Goal: Entertainment & Leisure: Browse casually

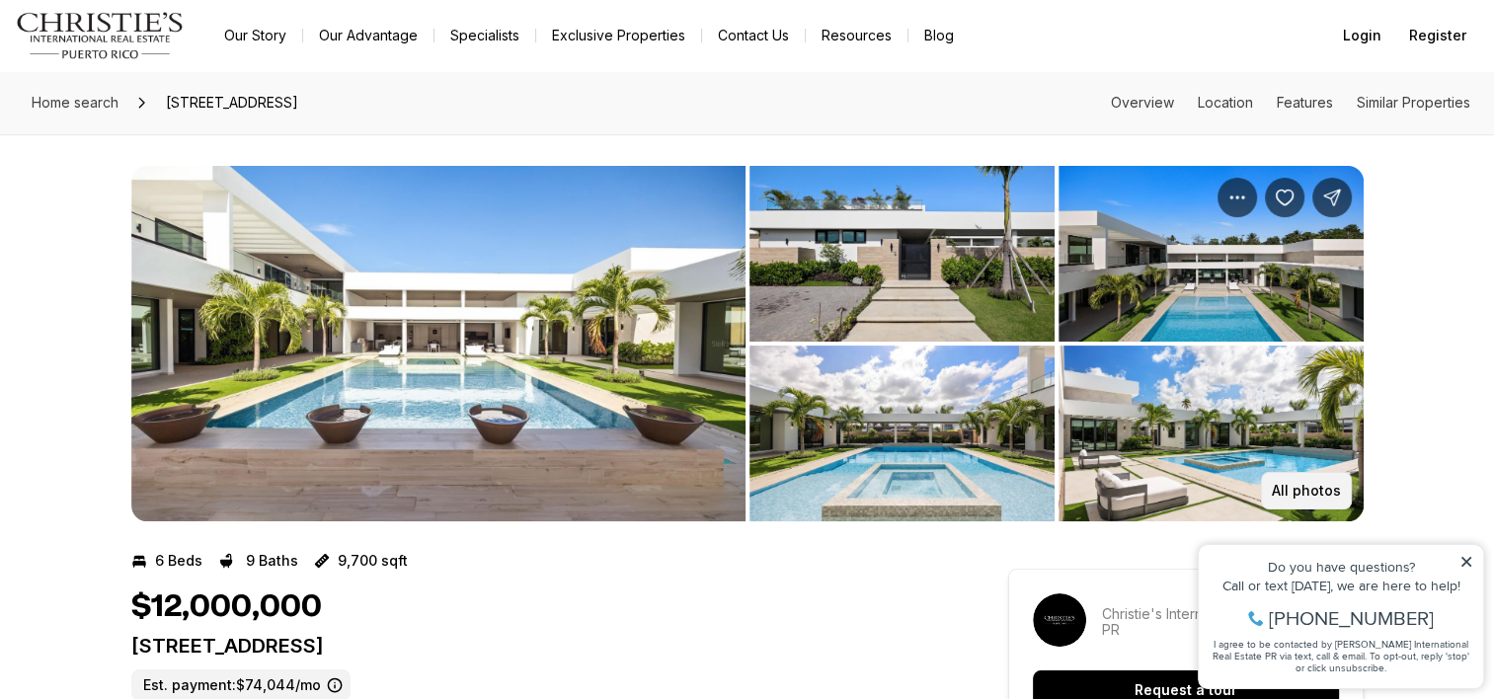
click at [1317, 483] on p "All photos" at bounding box center [1306, 491] width 69 height 16
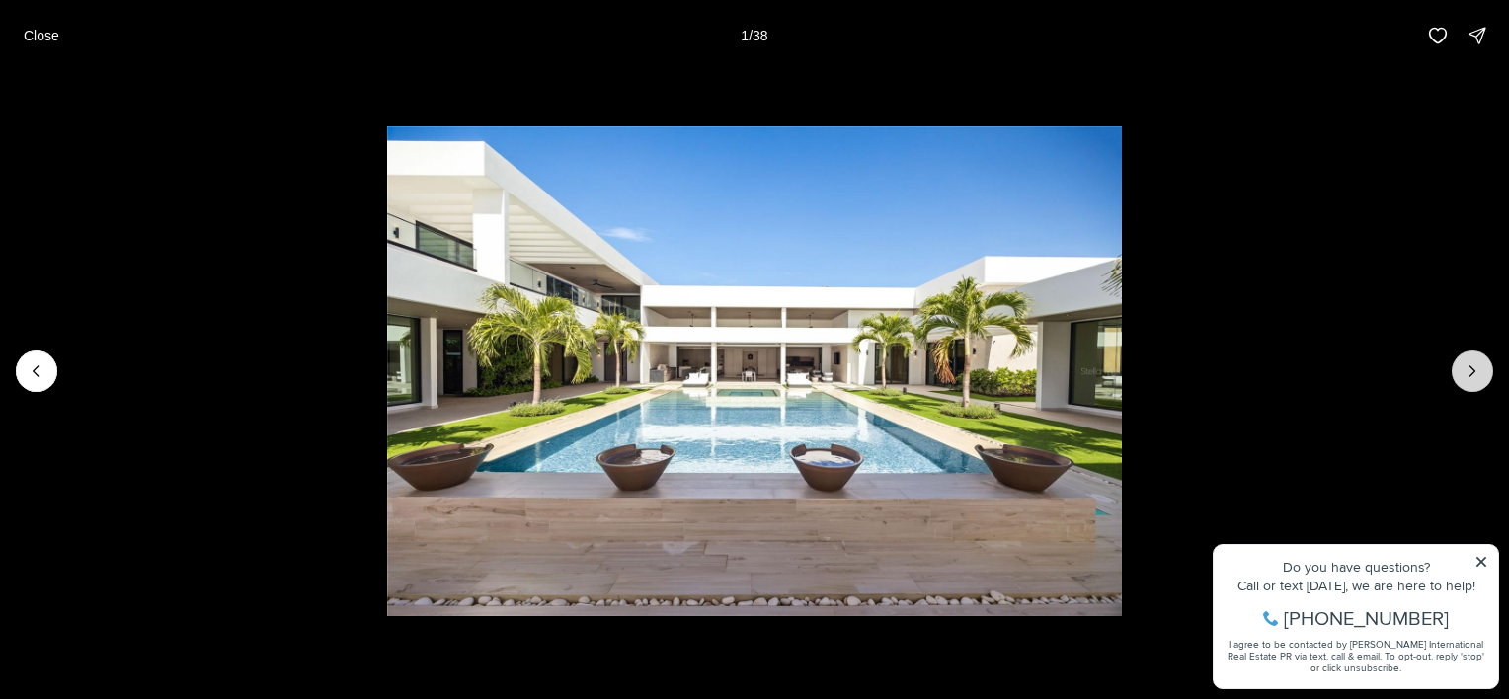
click at [1478, 369] on icon "Next slide" at bounding box center [1473, 371] width 20 height 20
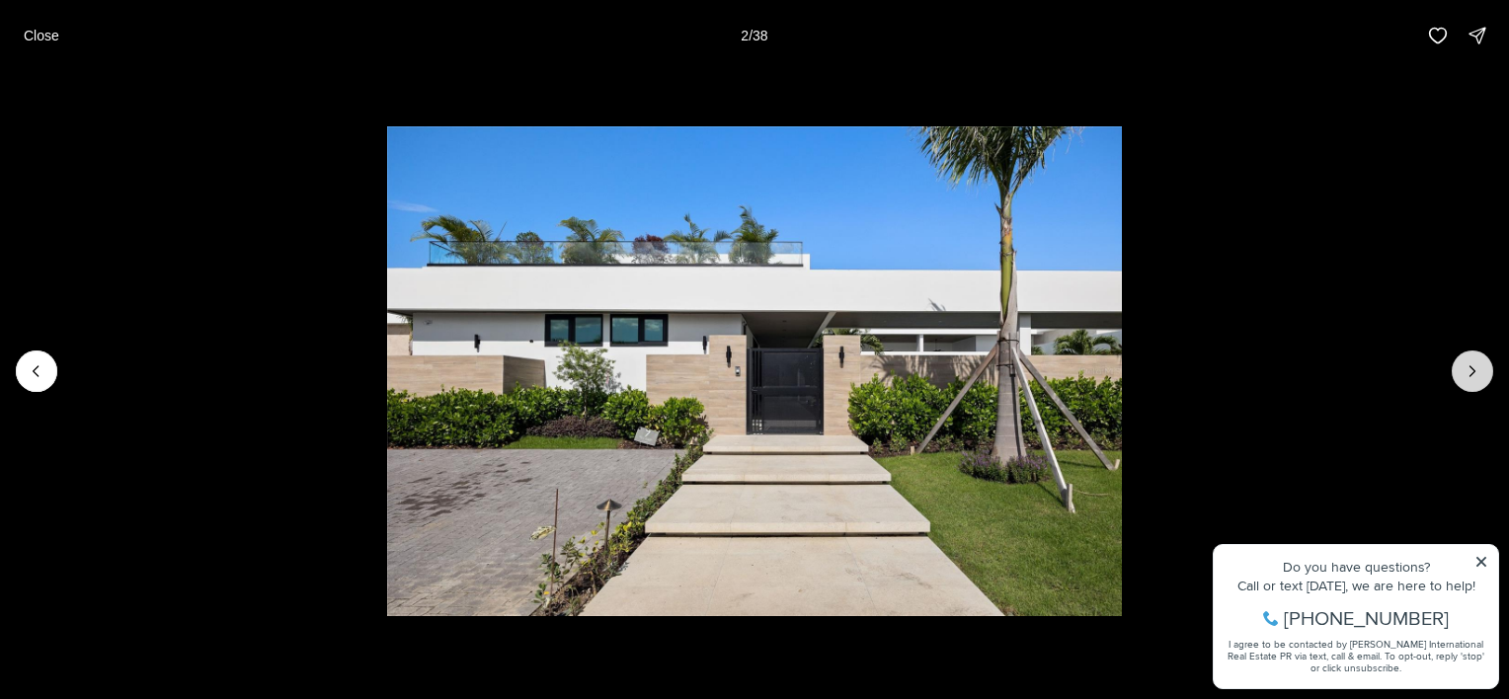
click at [1478, 369] on icon "Next slide" at bounding box center [1473, 371] width 20 height 20
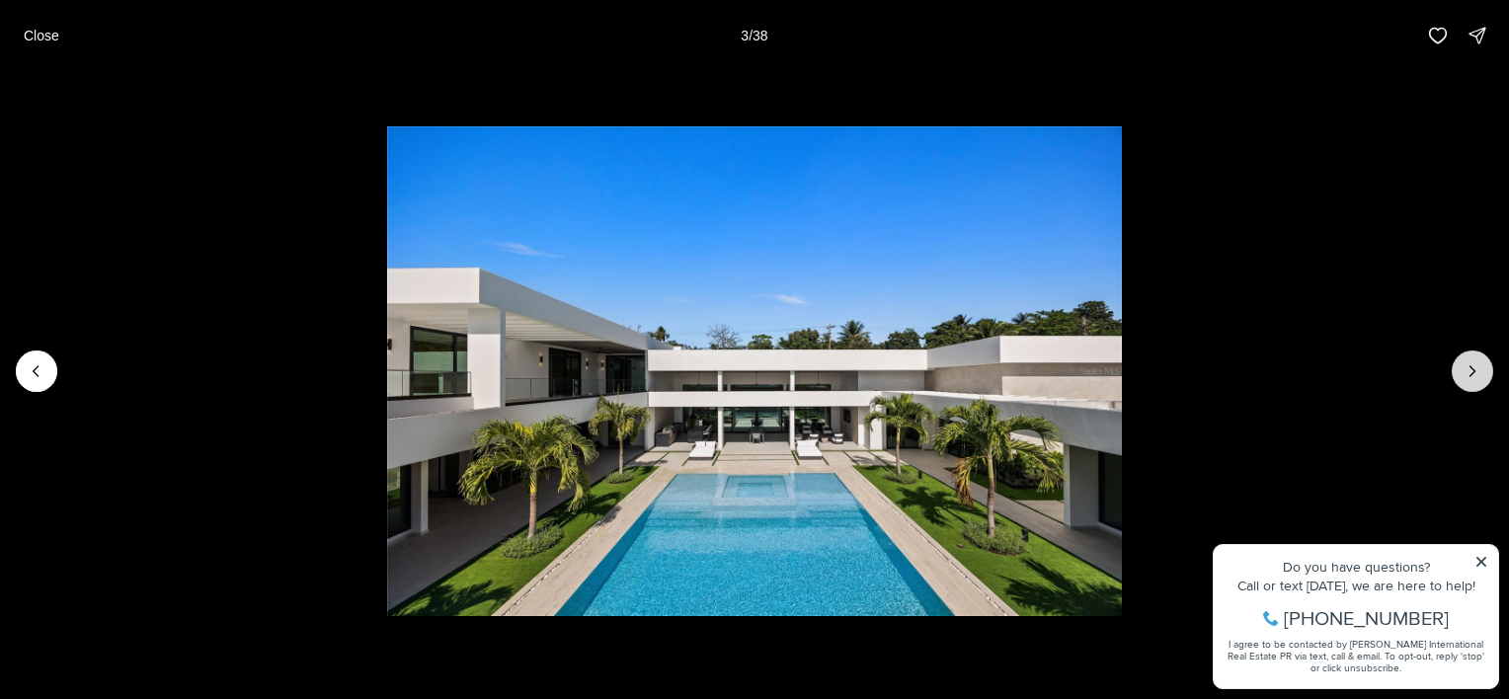
click at [1478, 369] on icon "Next slide" at bounding box center [1473, 371] width 20 height 20
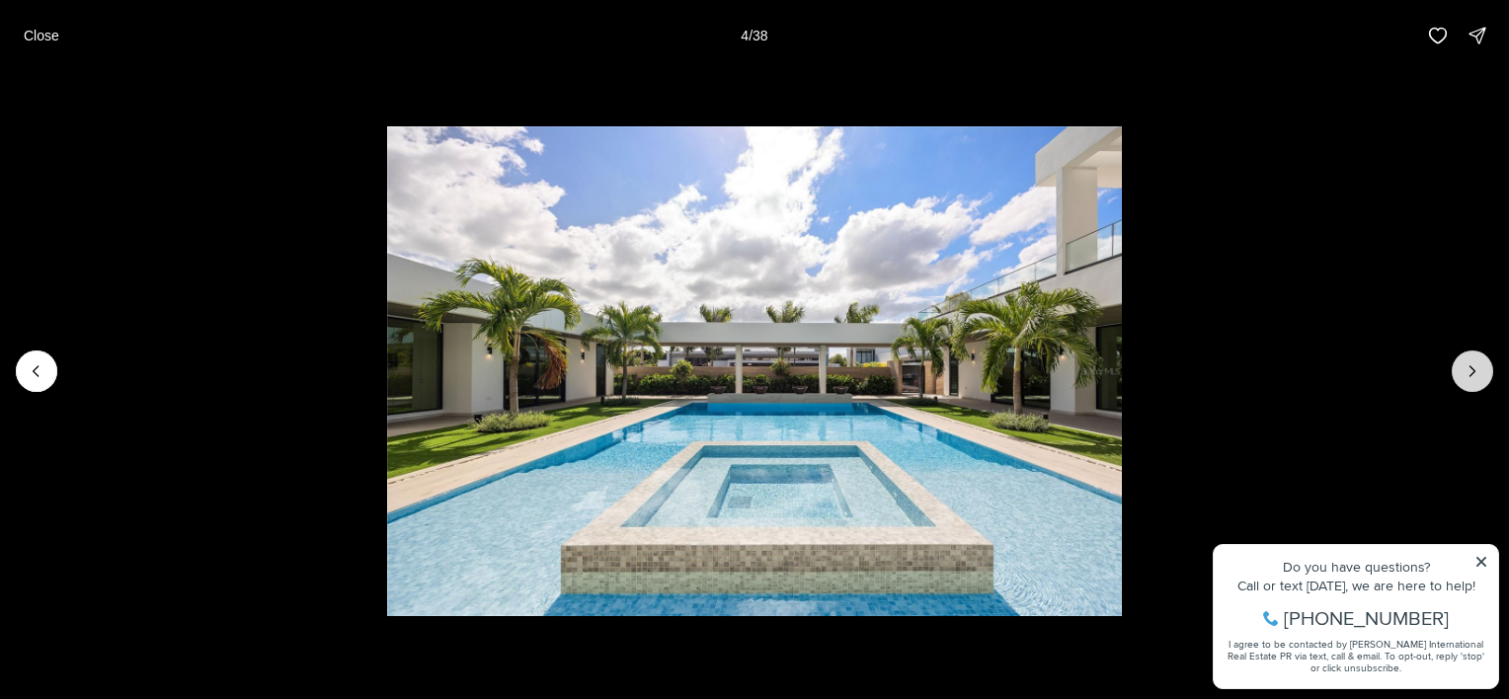
click at [1478, 369] on icon "Next slide" at bounding box center [1473, 371] width 20 height 20
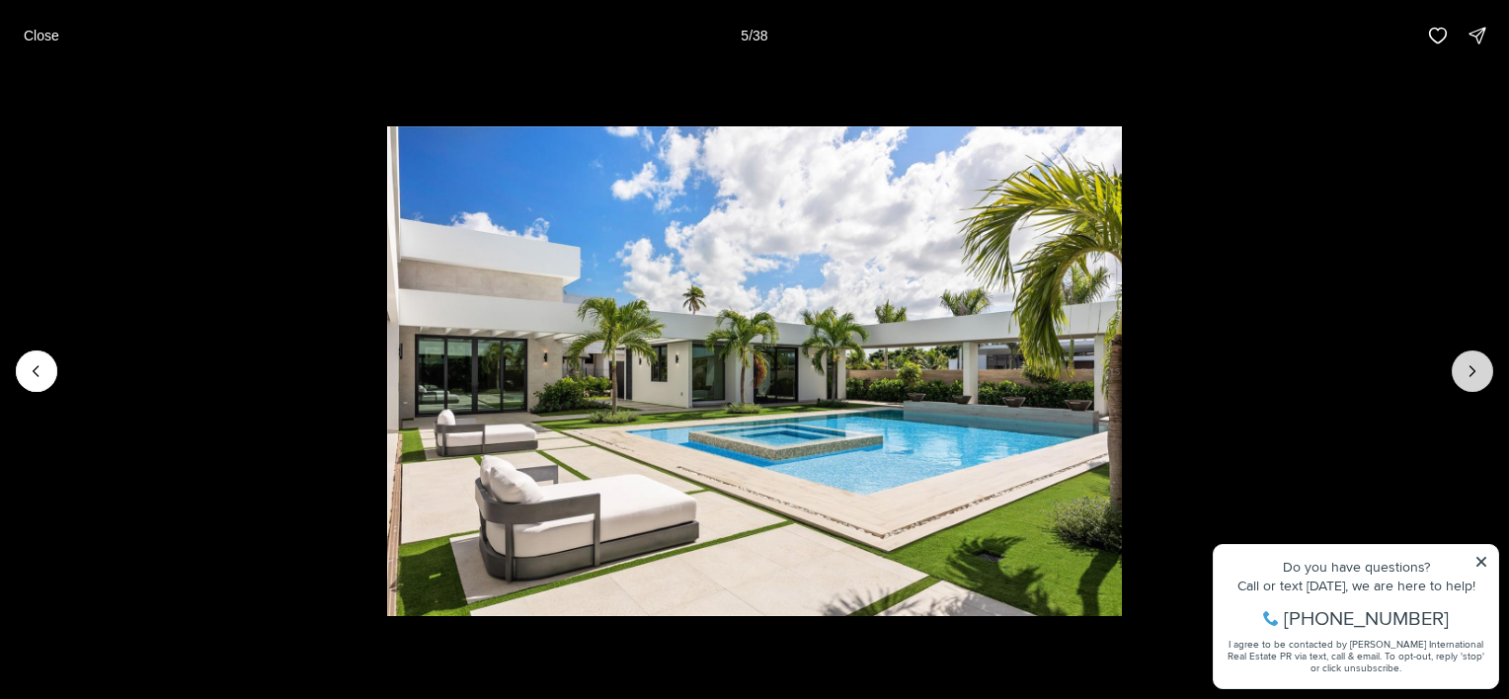
click at [1478, 369] on icon "Next slide" at bounding box center [1473, 371] width 20 height 20
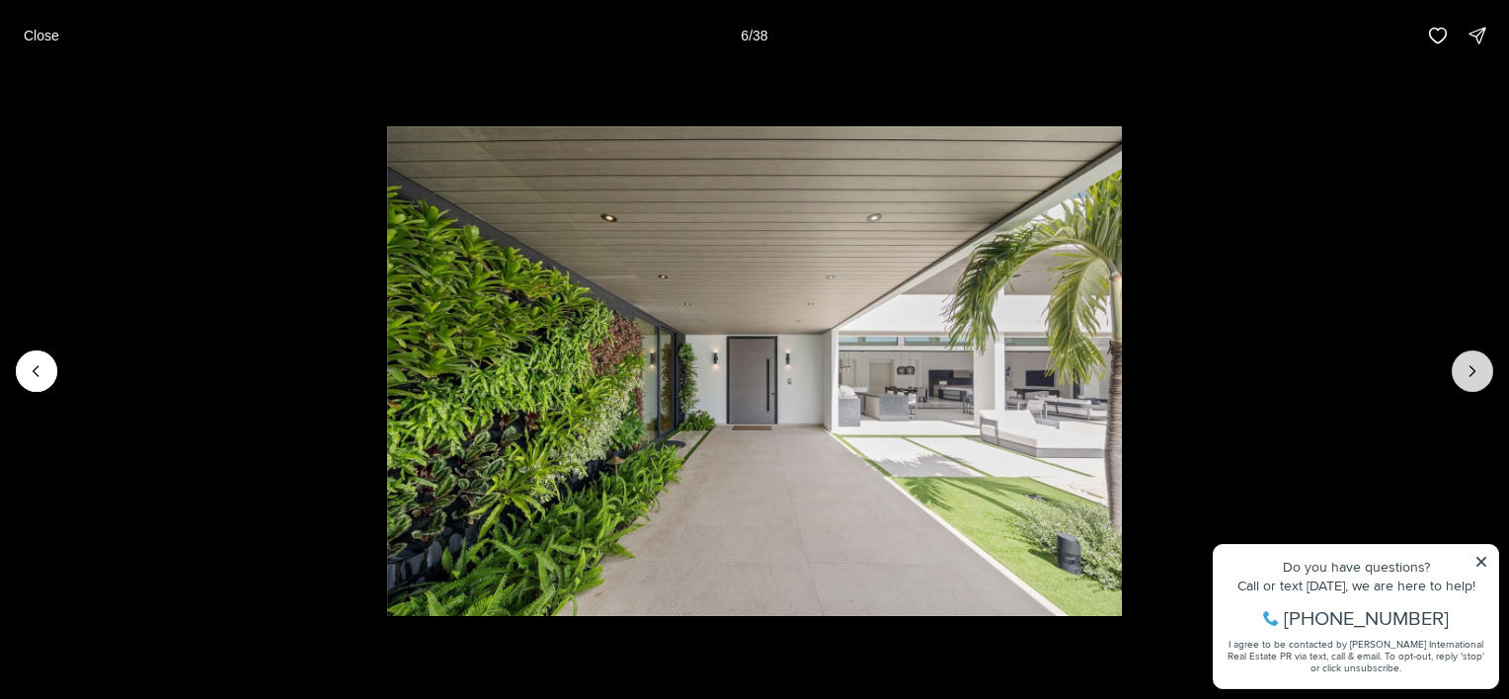
click at [1478, 369] on icon "Next slide" at bounding box center [1473, 371] width 20 height 20
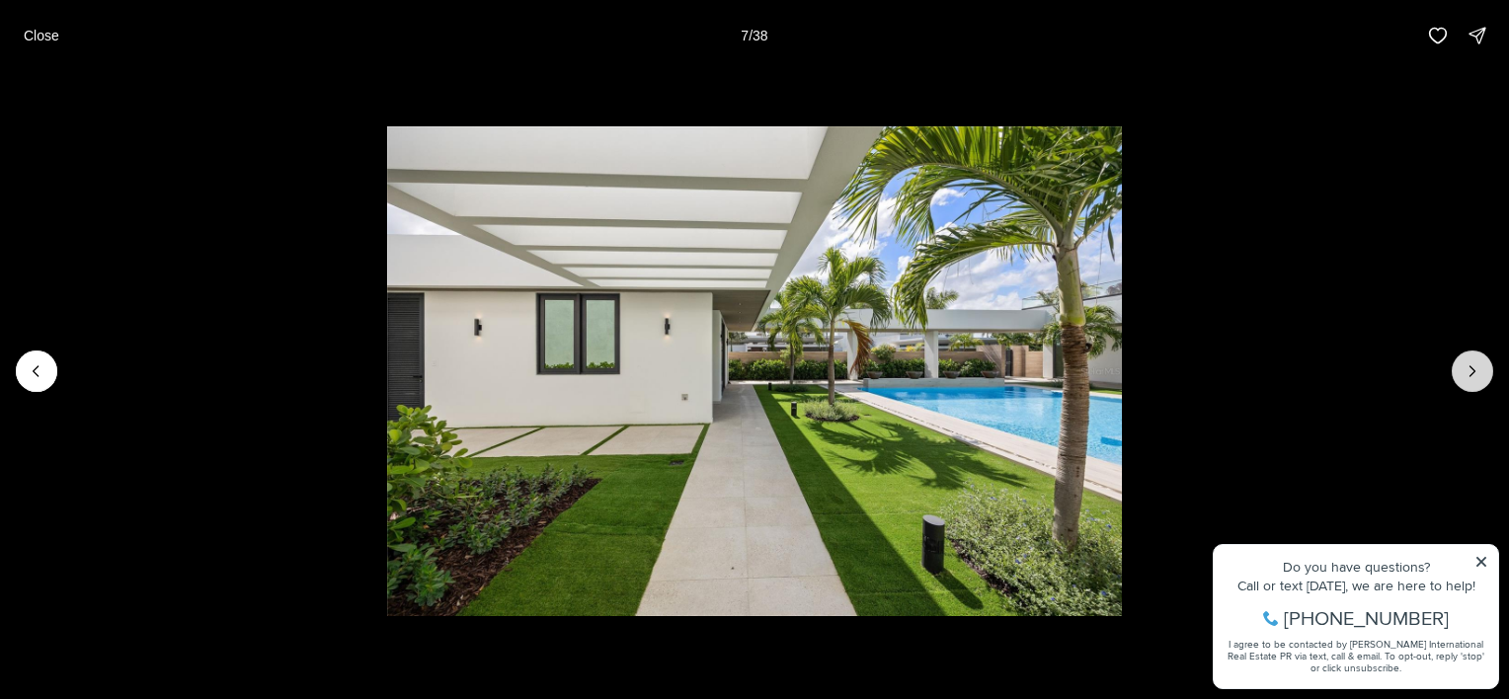
click at [1478, 369] on icon "Next slide" at bounding box center [1473, 371] width 20 height 20
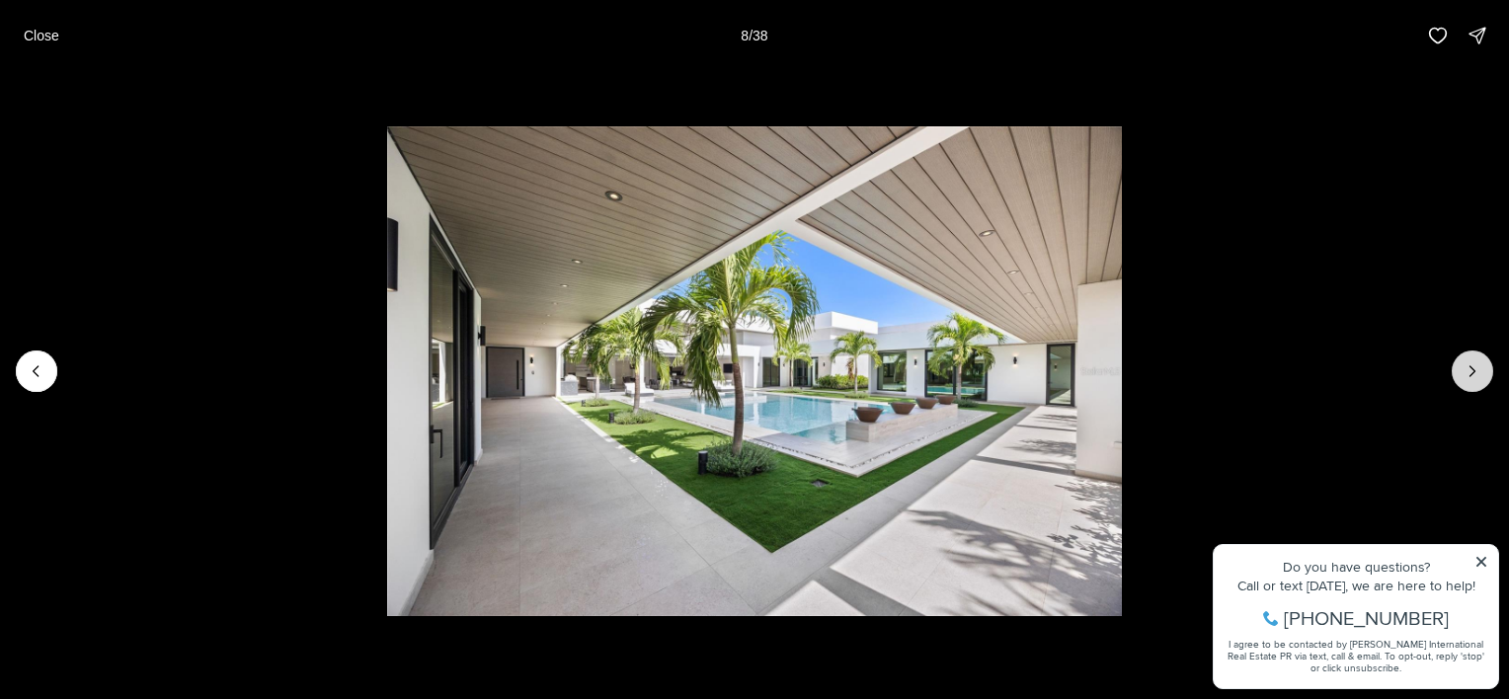
click at [1478, 369] on icon "Next slide" at bounding box center [1473, 371] width 20 height 20
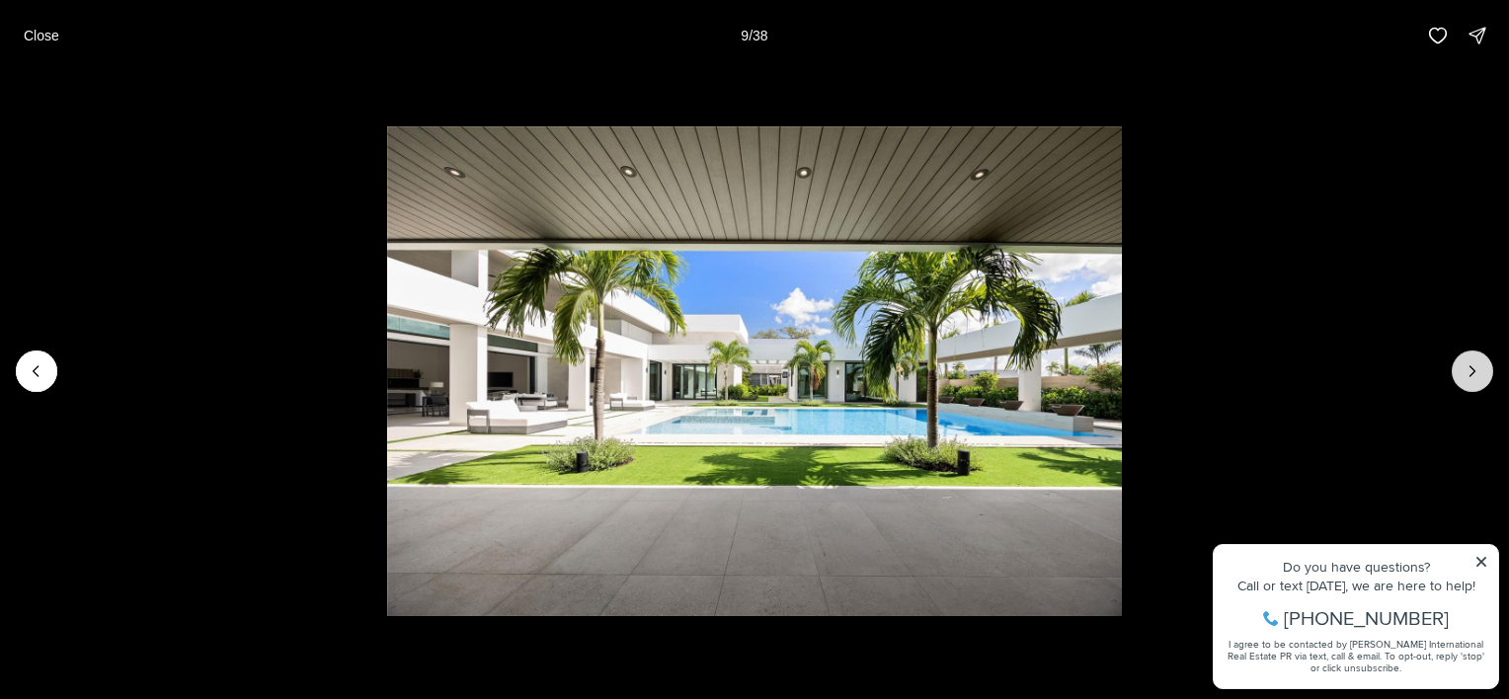
click at [1478, 369] on icon "Next slide" at bounding box center [1473, 371] width 20 height 20
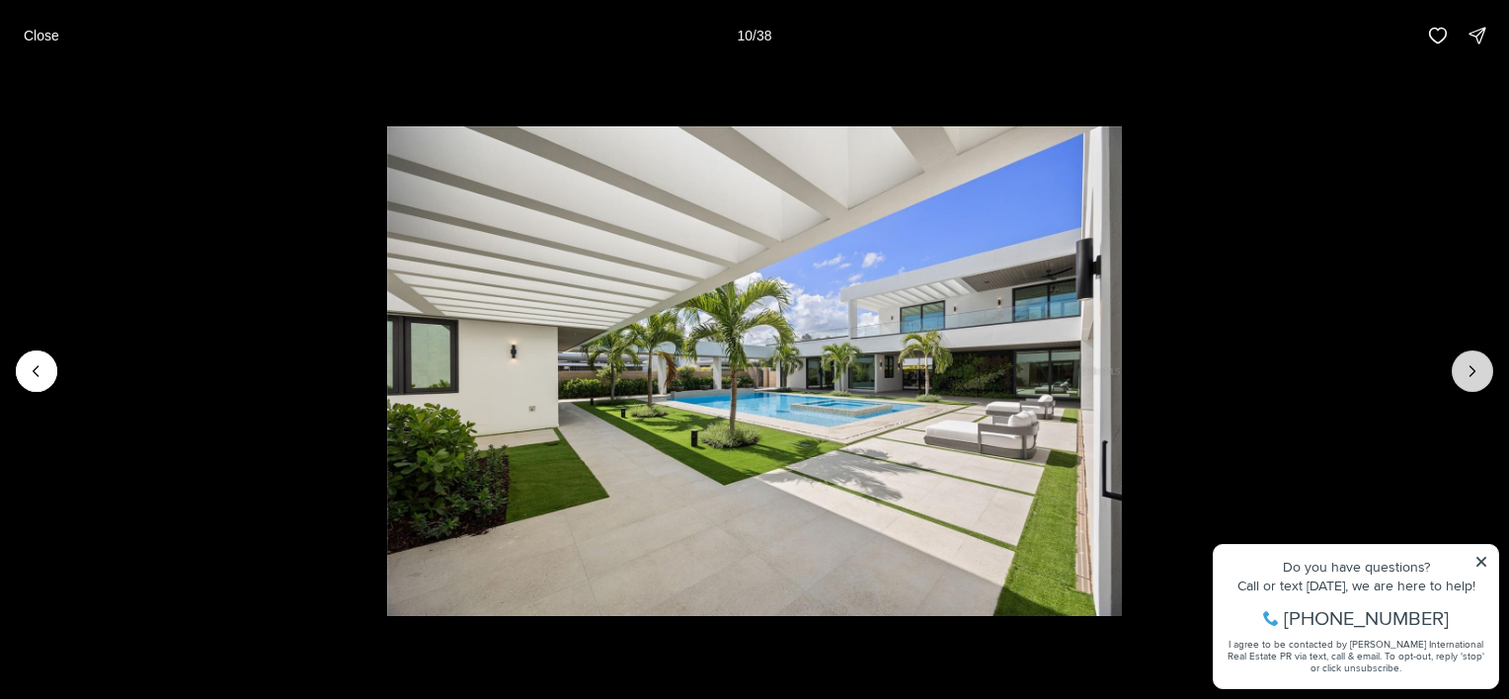
click at [1478, 369] on icon "Next slide" at bounding box center [1473, 371] width 20 height 20
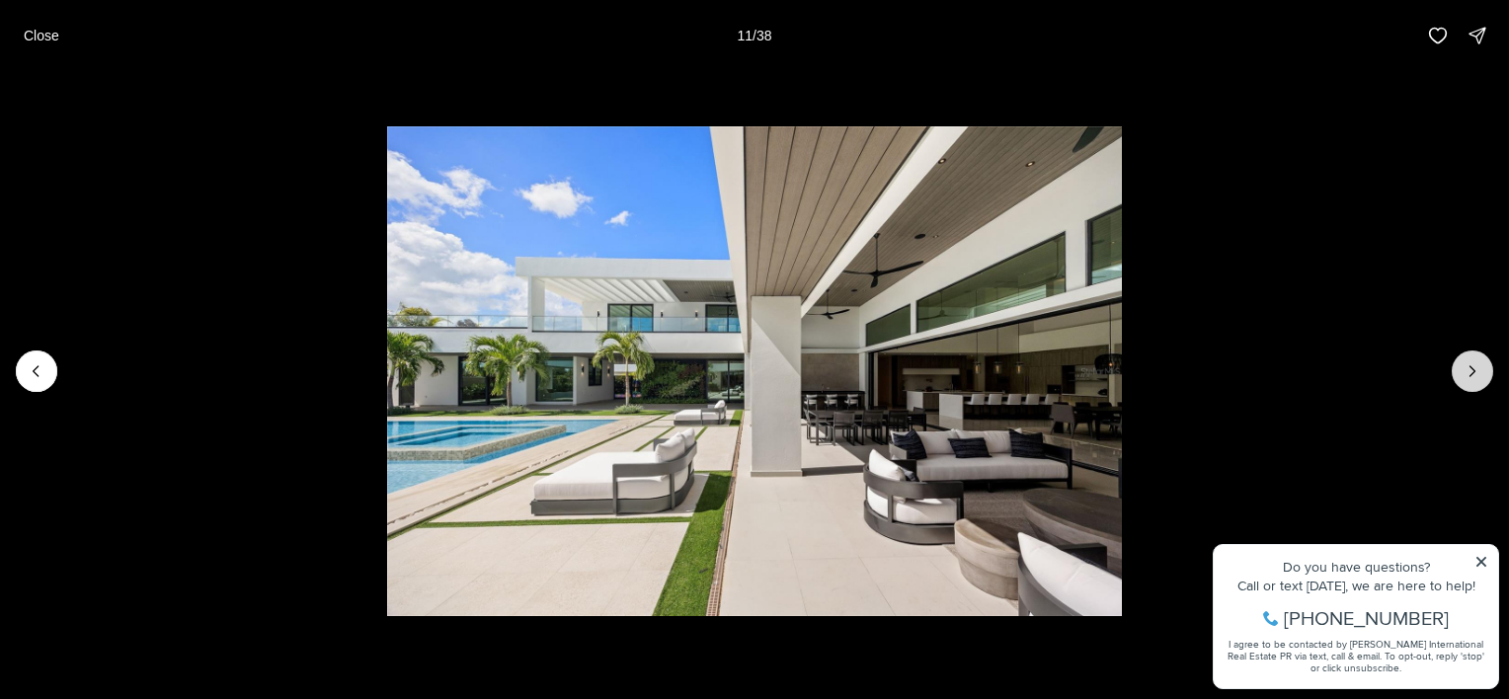
click at [1478, 369] on icon "Next slide" at bounding box center [1473, 371] width 20 height 20
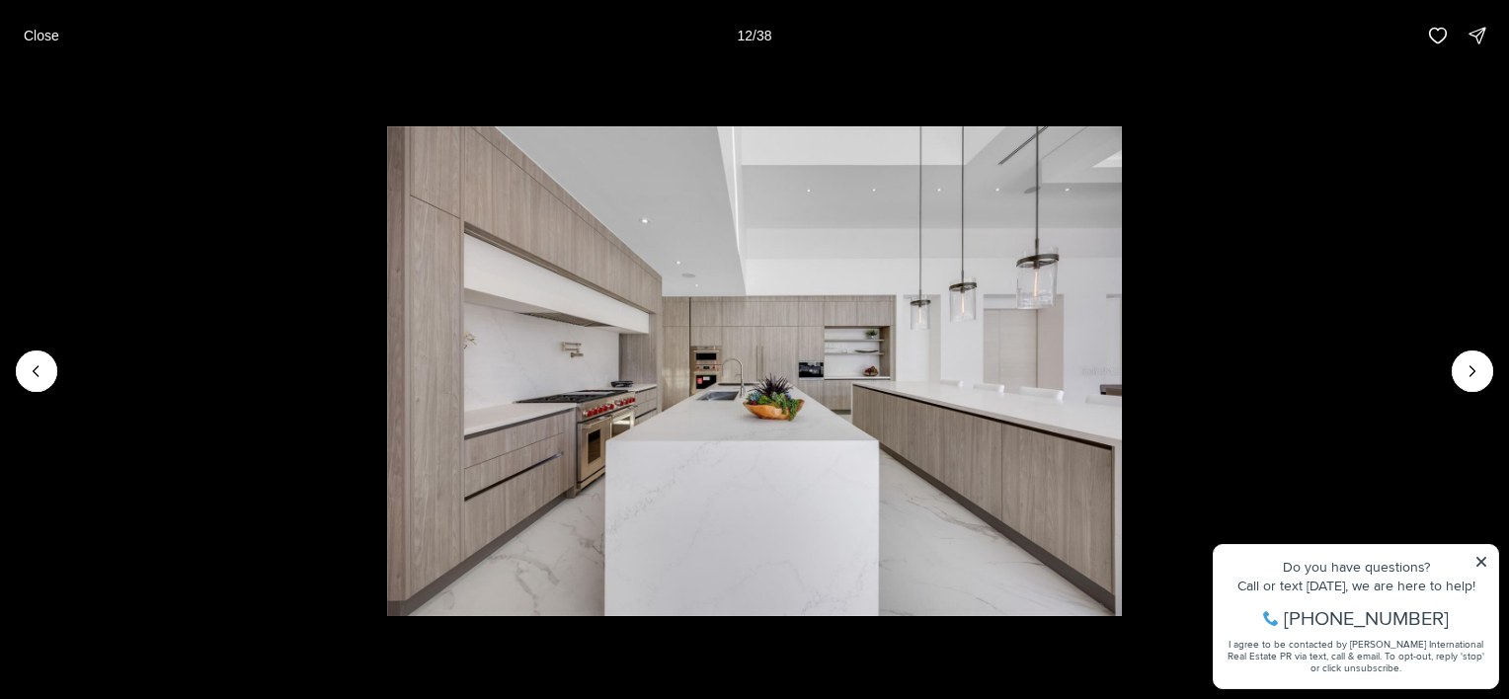
click at [1484, 562] on li "12 of 38" at bounding box center [754, 371] width 1509 height 601
click at [1478, 558] on li "12 of 38" at bounding box center [754, 371] width 1509 height 601
click at [1470, 372] on icon "Next slide" at bounding box center [1473, 371] width 20 height 20
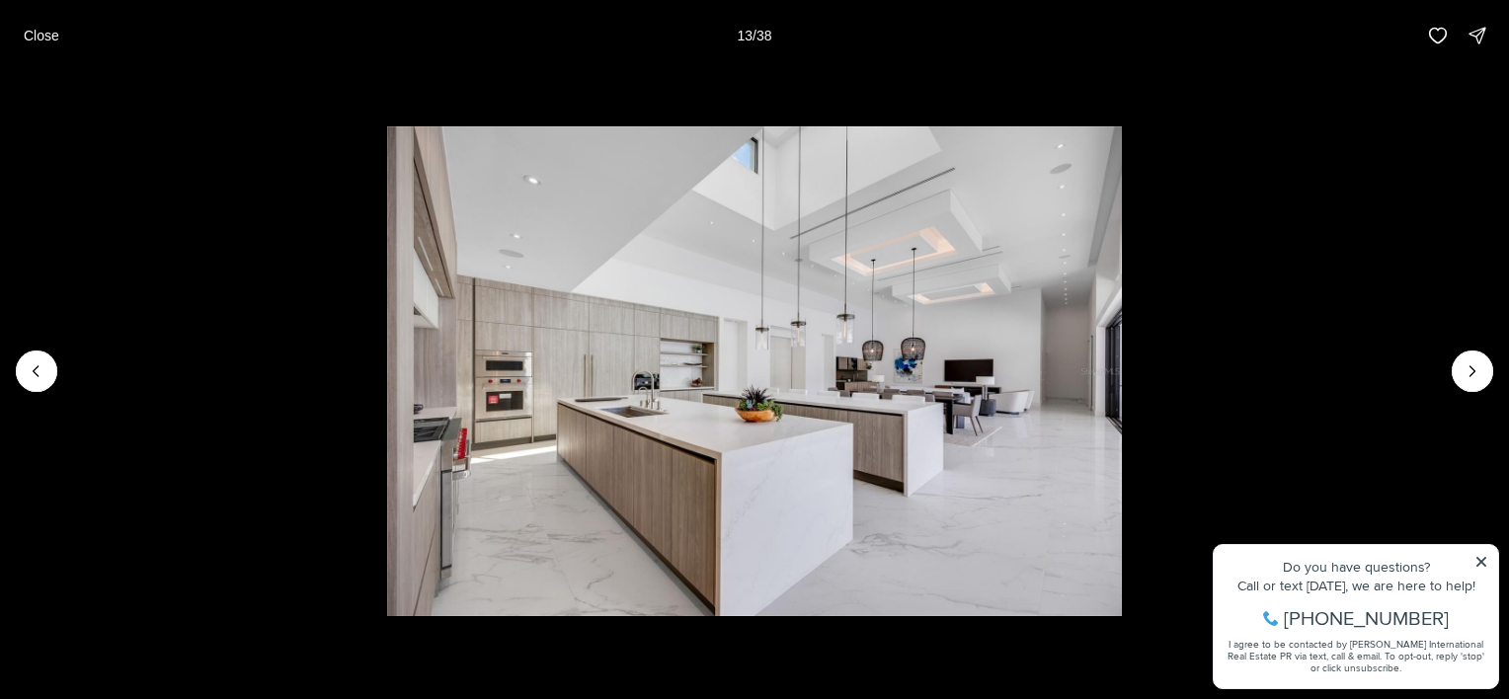
click at [1480, 558] on li "13 of 38" at bounding box center [754, 371] width 1509 height 601
